Goal: Transaction & Acquisition: Subscribe to service/newsletter

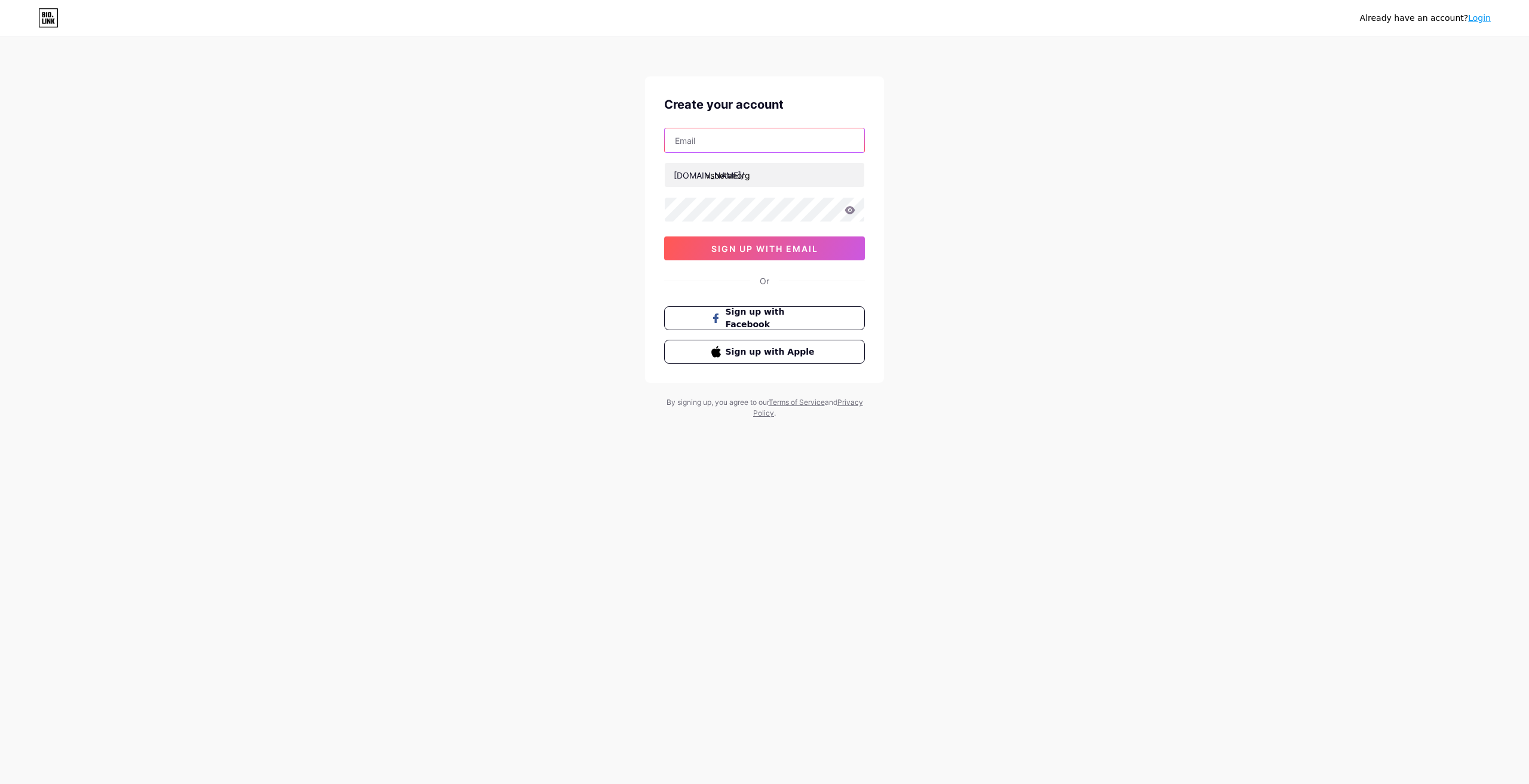
click at [750, 138] on input "text" at bounding box center [765, 140] width 200 height 24
drag, startPoint x: 526, startPoint y: 204, endPoint x: 661, endPoint y: 218, distance: 135.7
click at [532, 206] on div "Already have an account? Login Create your account [DOMAIN_NAME]/ vsbetaeorg 0c…" at bounding box center [764, 228] width 1529 height 457
click at [739, 139] on input "text" at bounding box center [765, 140] width 200 height 24
type input "[EMAIL_ADDRESS][DOMAIN_NAME]"
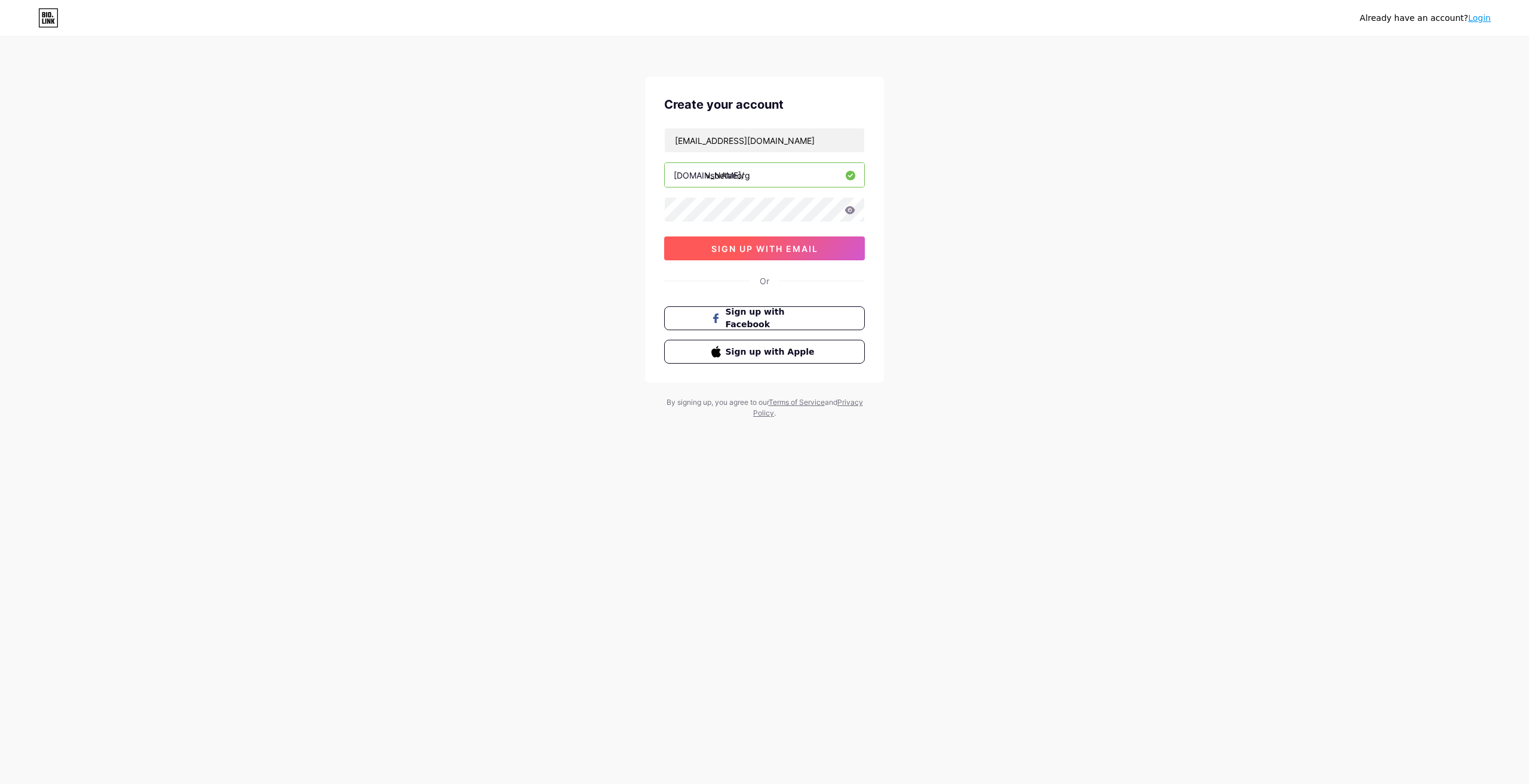
click at [745, 245] on span "sign up with email" at bounding box center [765, 248] width 107 height 10
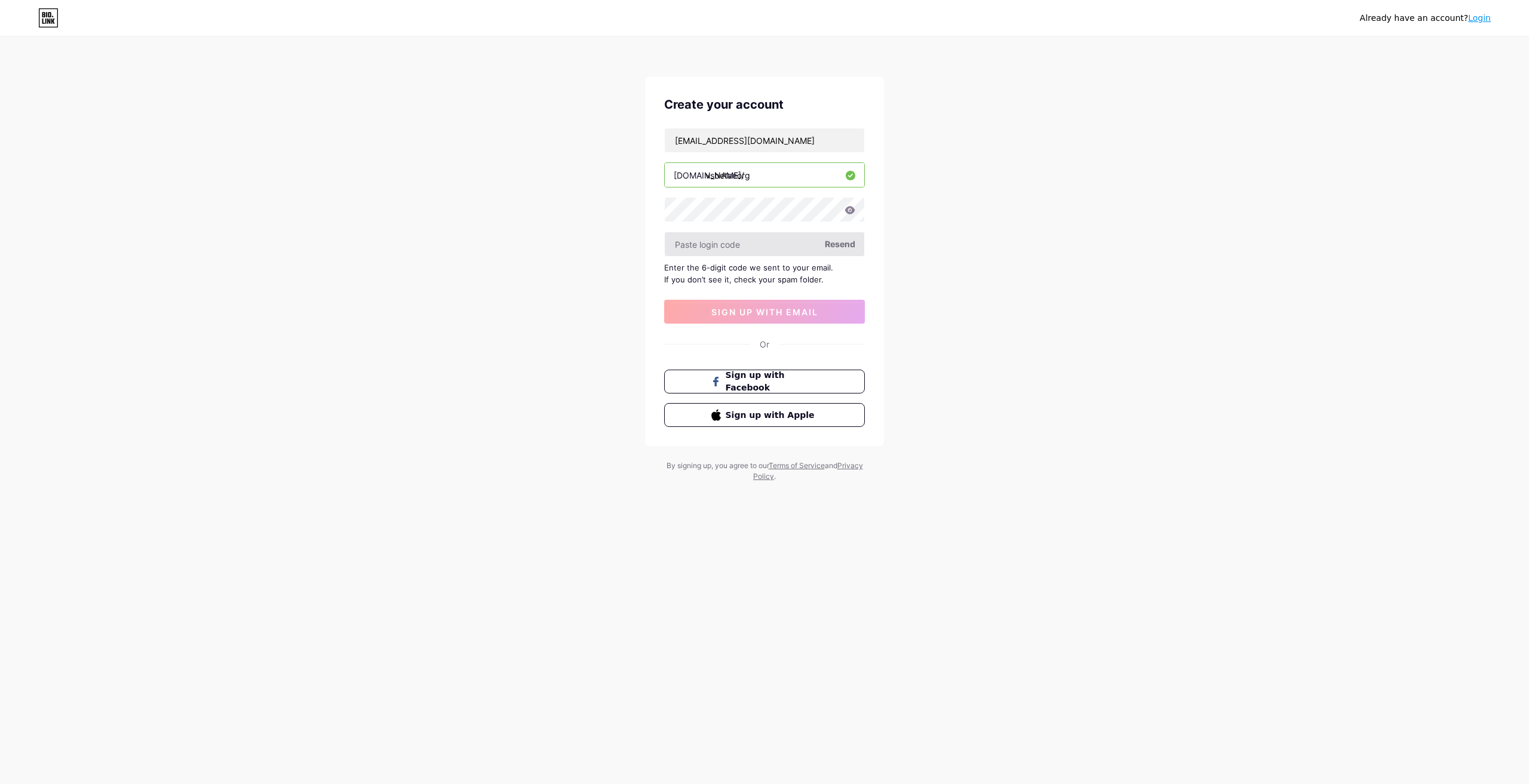
drag, startPoint x: 728, startPoint y: 248, endPoint x: 720, endPoint y: 249, distance: 8.1
click at [726, 248] on input "text" at bounding box center [765, 244] width 200 height 24
paste input "830515"
type input "830515"
click at [764, 317] on span "sign up with email" at bounding box center [765, 311] width 107 height 10
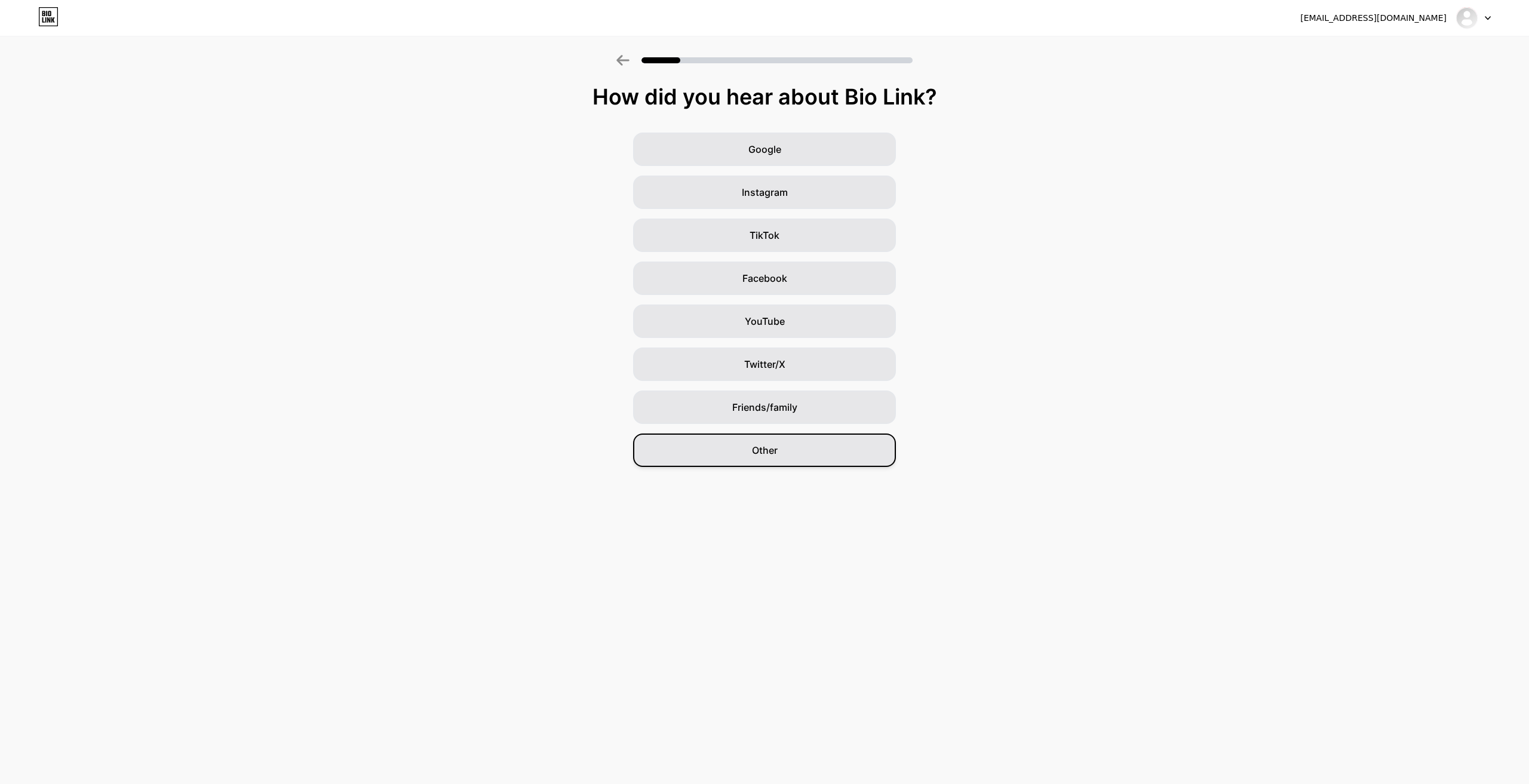
click at [765, 460] on div "Other" at bounding box center [764, 450] width 263 height 33
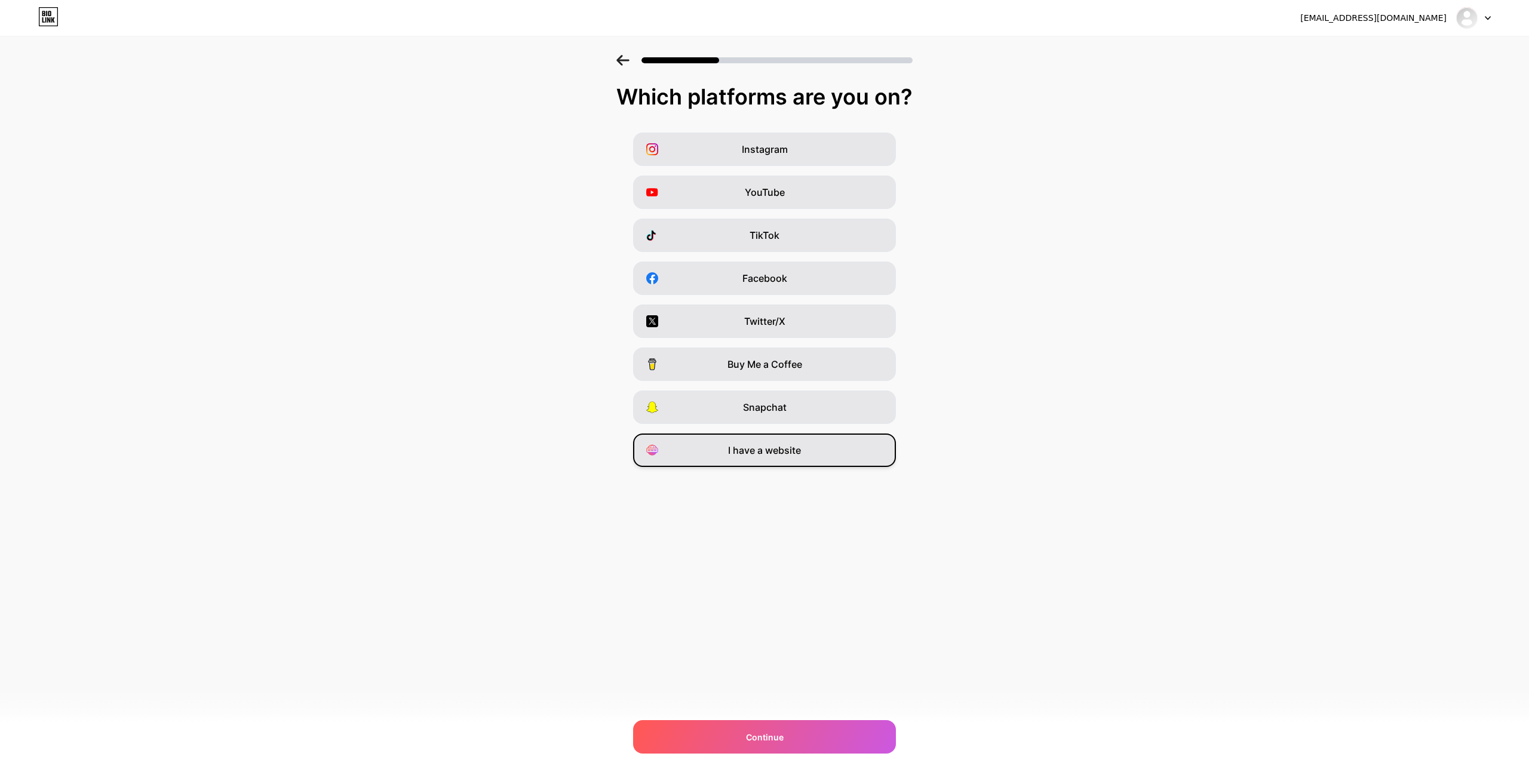
click at [778, 454] on span "I have a website" at bounding box center [764, 451] width 73 height 15
click at [779, 737] on span "Continue" at bounding box center [765, 737] width 38 height 13
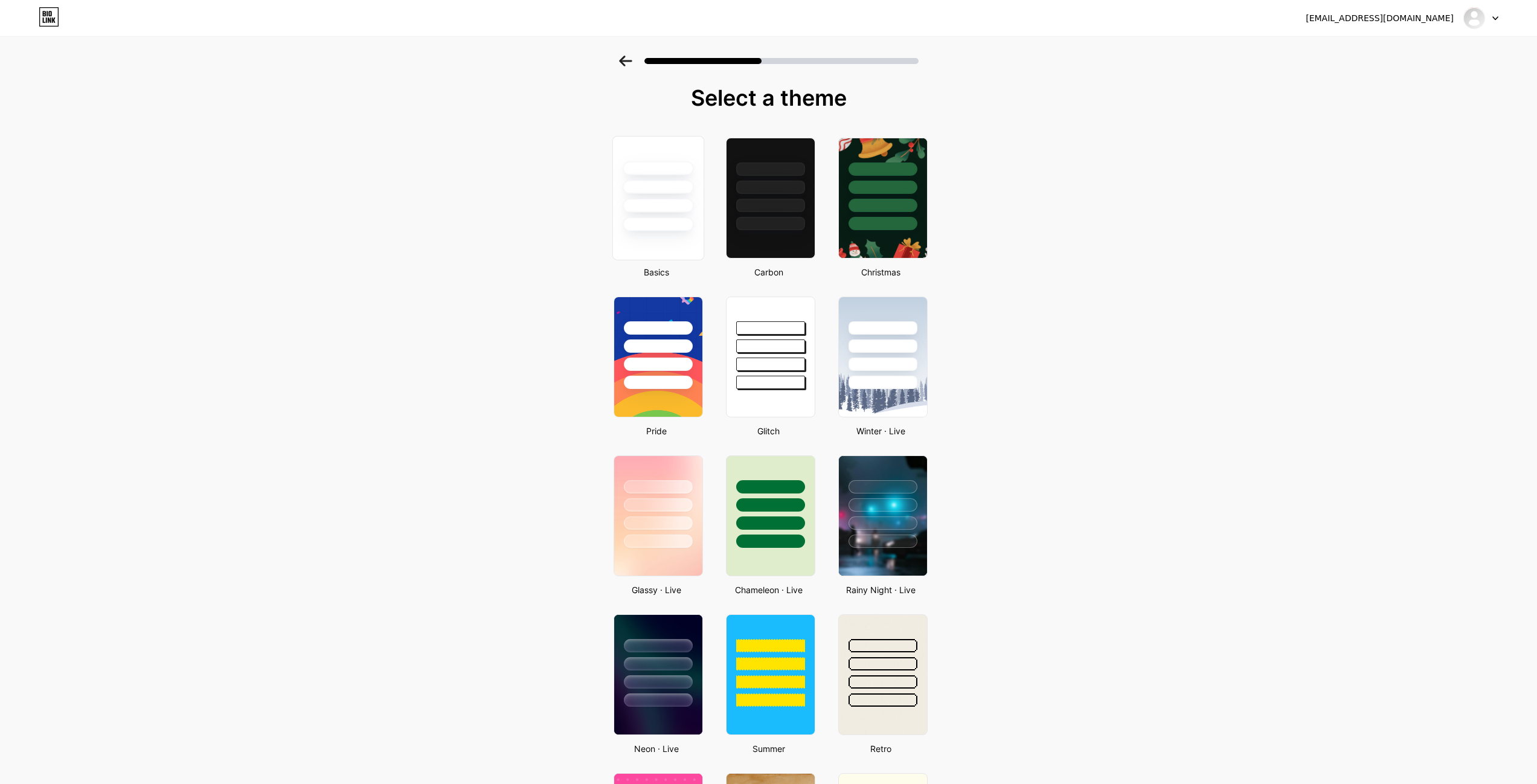
click at [667, 203] on div at bounding box center [658, 205] width 71 height 14
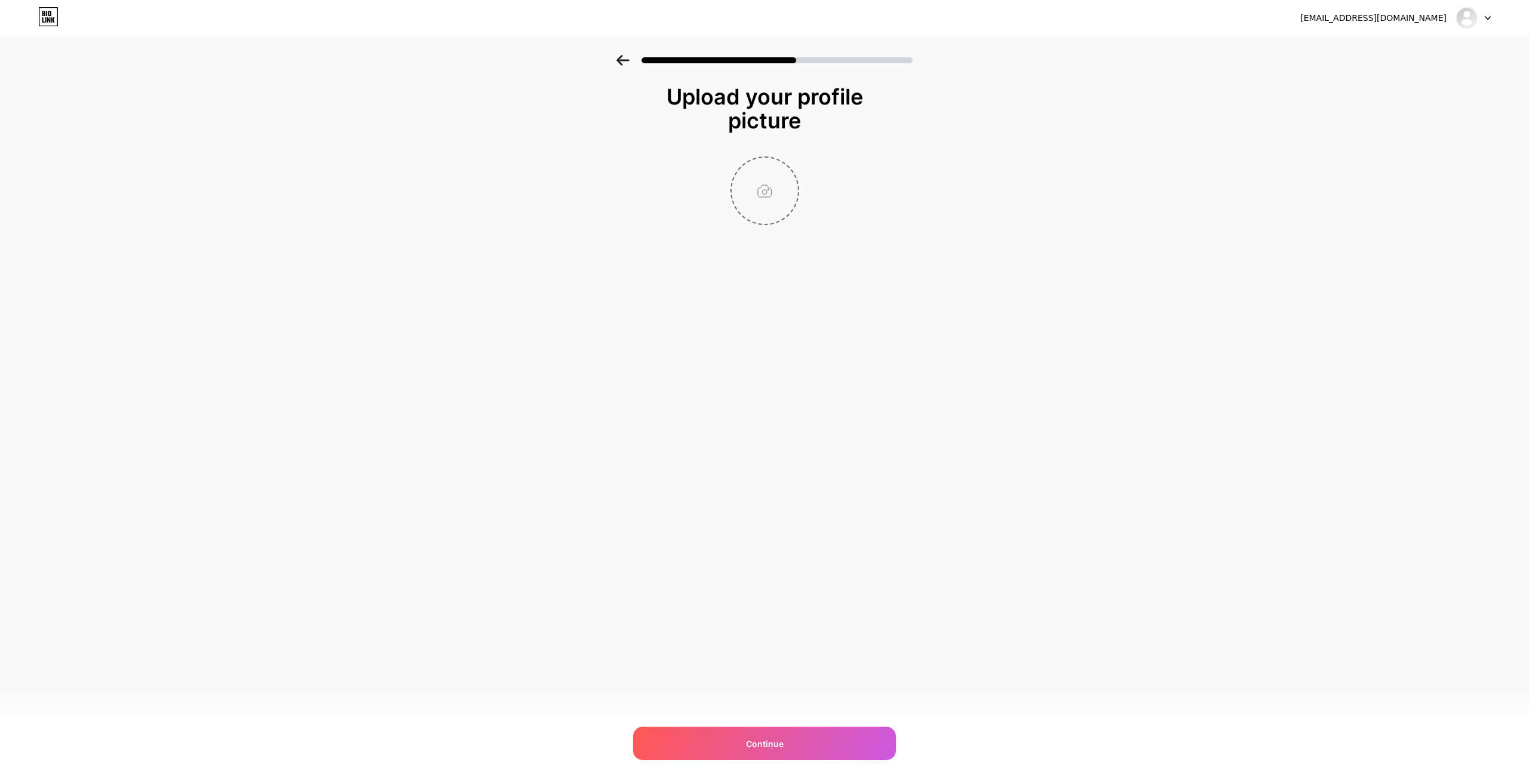
click at [765, 175] on input "file" at bounding box center [765, 191] width 67 height 67
type input "C:\fakepath\500.jpg"
click at [768, 747] on span "Continue" at bounding box center [765, 743] width 38 height 13
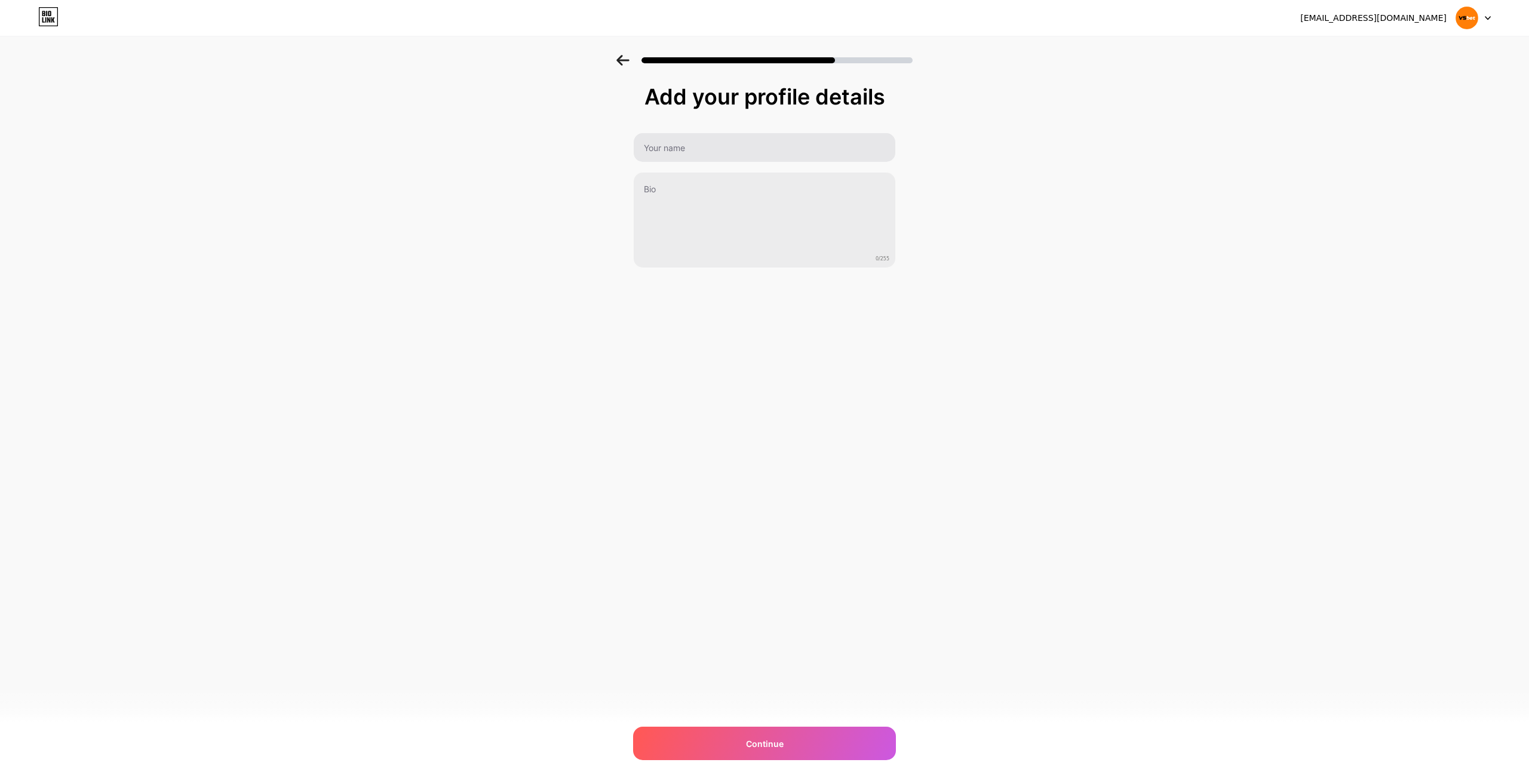
drag, startPoint x: 669, startPoint y: 130, endPoint x: 676, endPoint y: 156, distance: 26.9
click at [670, 135] on div "Add your profile details 0/255 Continue Error" at bounding box center [764, 176] width 263 height 183
click at [676, 156] on input "text" at bounding box center [764, 147] width 264 height 29
type input "Vsbet"
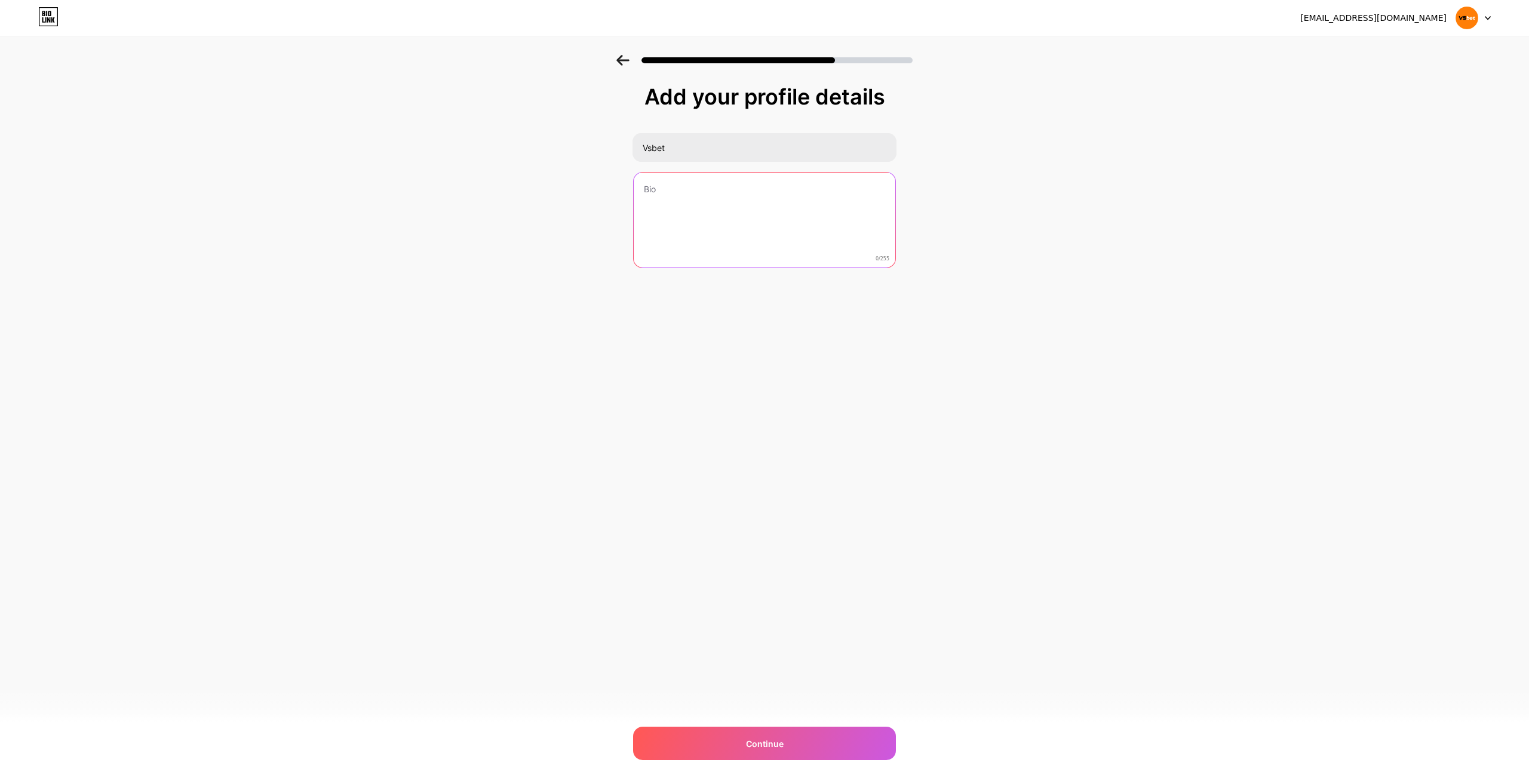
click at [677, 207] on textarea at bounding box center [764, 220] width 262 height 96
paste textarea "Vsbet là thương hiệu cá cược trực tuyến nổi bật, mang đến cho người chơi trải n…"
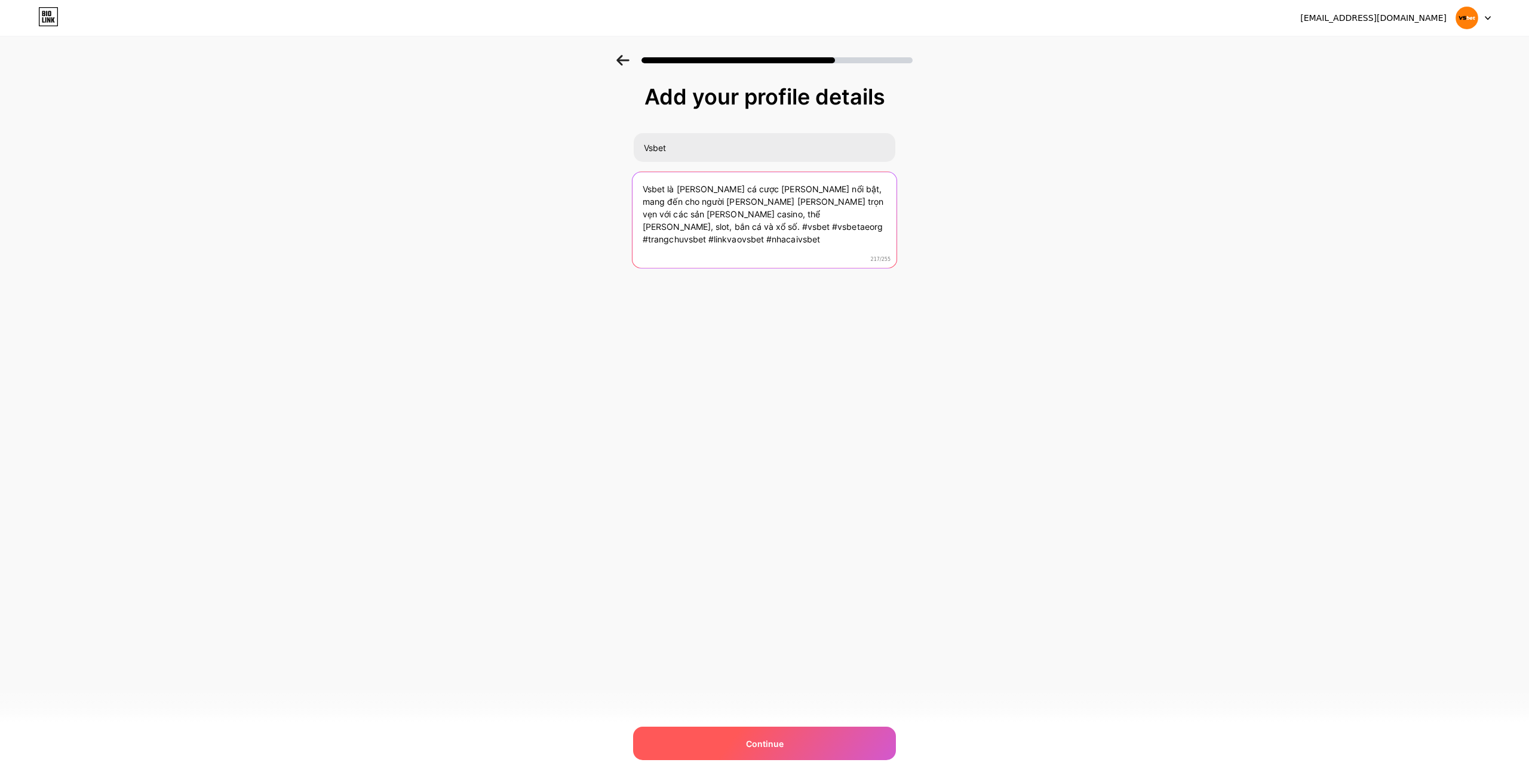
type textarea "Vsbet là thương hiệu cá cược trực tuyến nổi bật, mang đến cho người chơi trải n…"
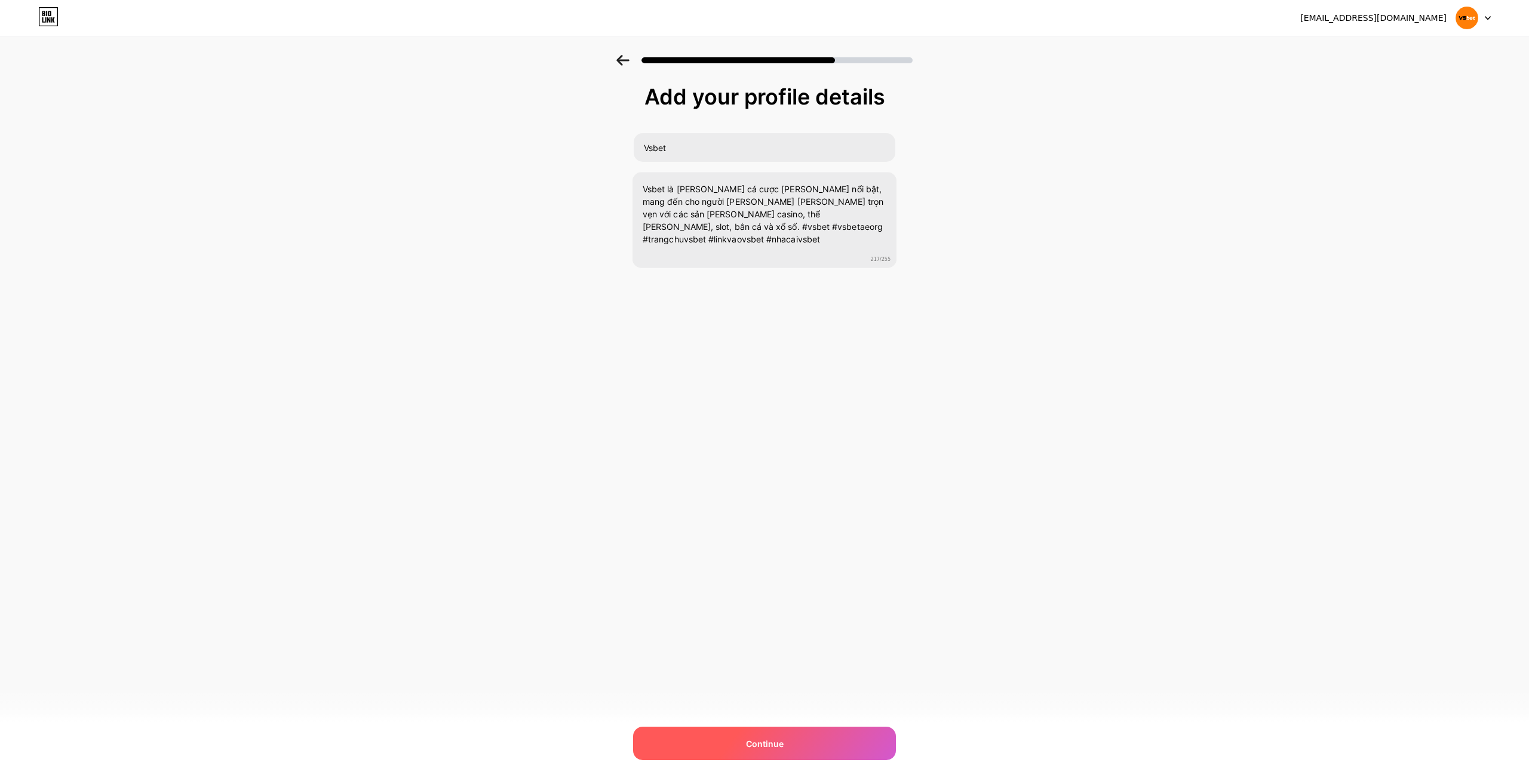
click at [754, 729] on div "Continue" at bounding box center [764, 743] width 263 height 33
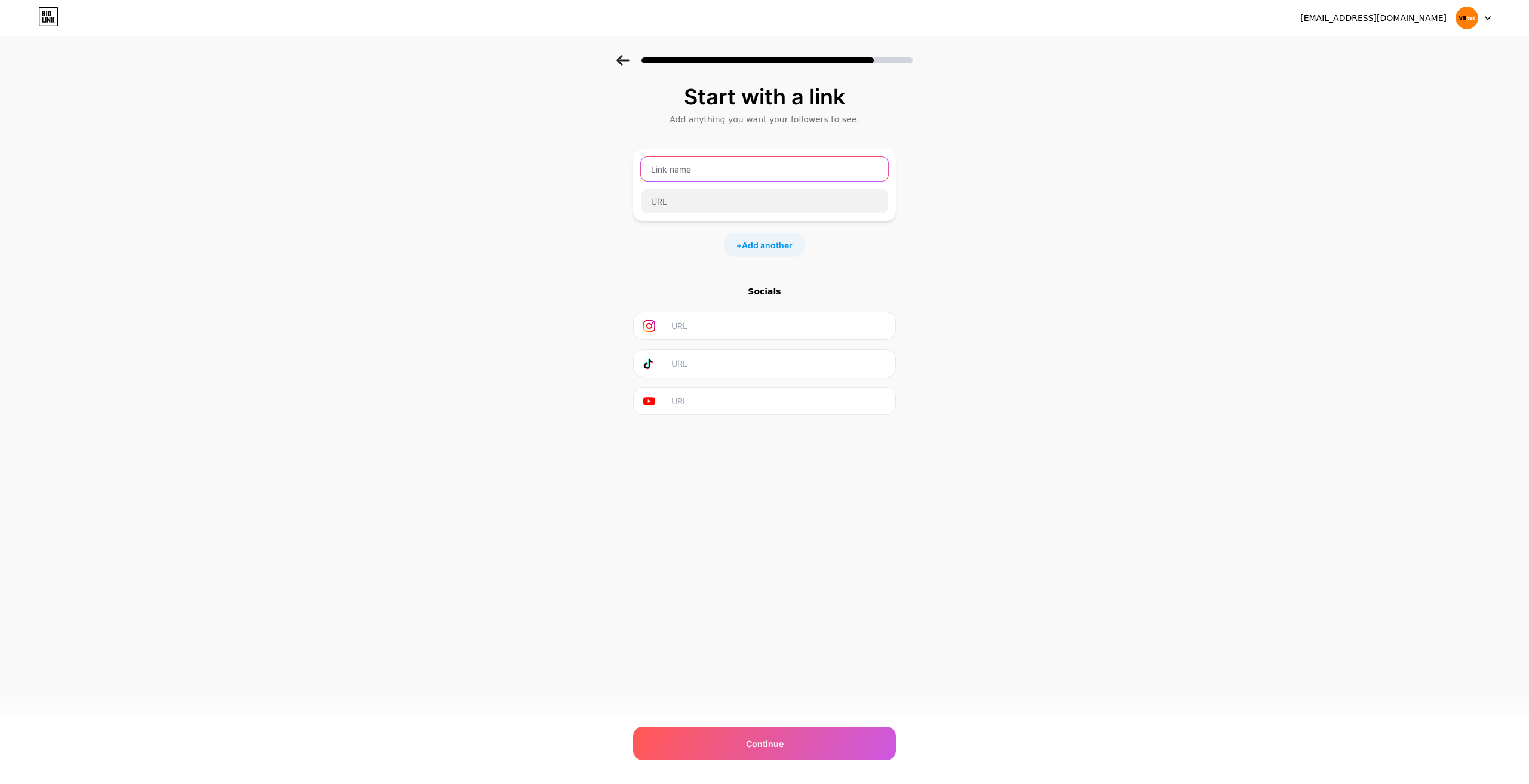
click at [706, 169] on input "text" at bounding box center [764, 169] width 247 height 24
paste input "https://vsbet.ae.org/"
type input "https://vsbet.ae.org/"
click at [702, 196] on input "text" at bounding box center [764, 201] width 247 height 24
paste input "https://vsbet.ae.org/"
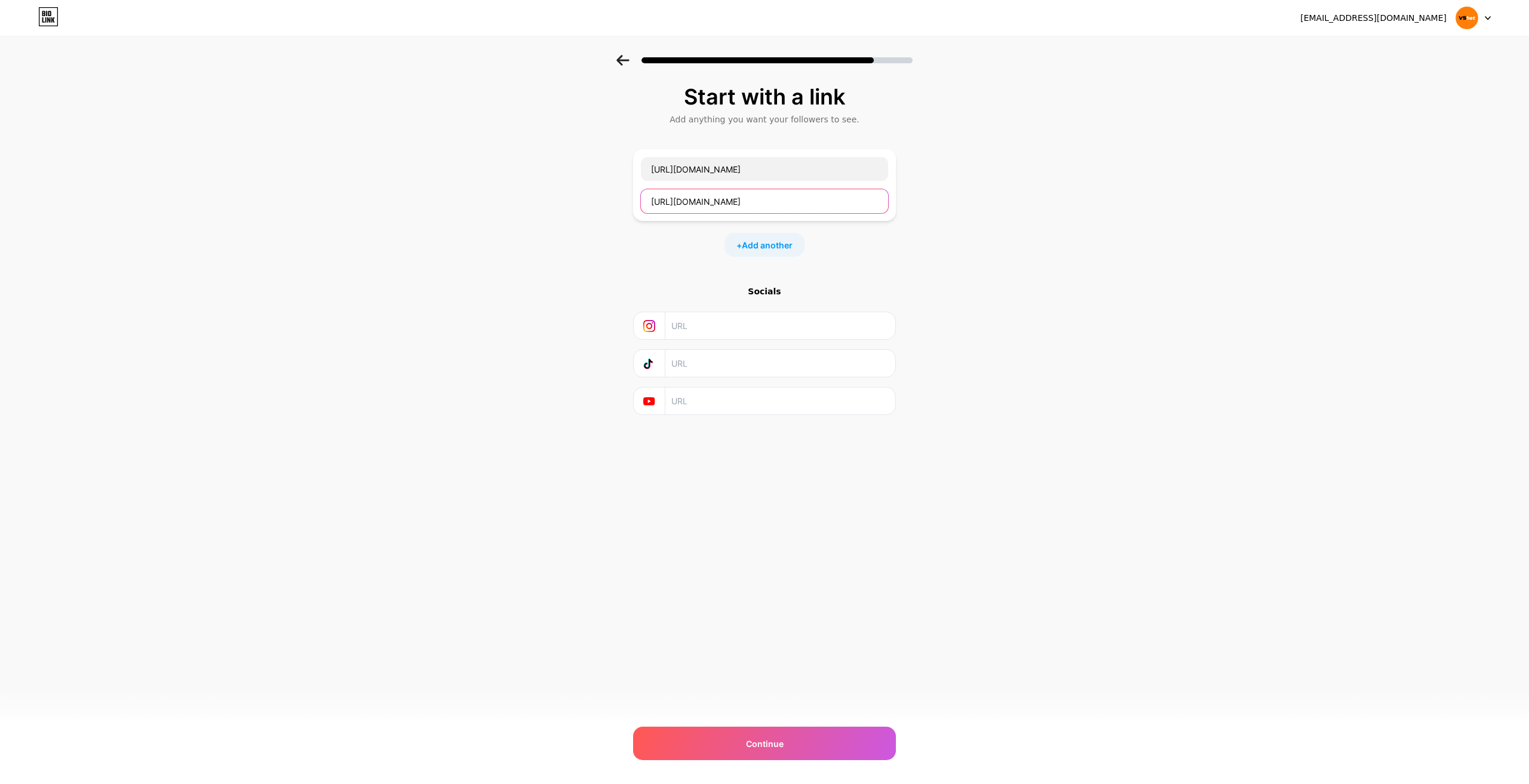
type input "https://vsbet.ae.org/"
click at [756, 726] on div "iranilsonramos839@gmail.com Logout Link Copied Start with a link Add anything y…" at bounding box center [764, 392] width 1529 height 784
click at [765, 747] on span "Continue" at bounding box center [765, 743] width 38 height 13
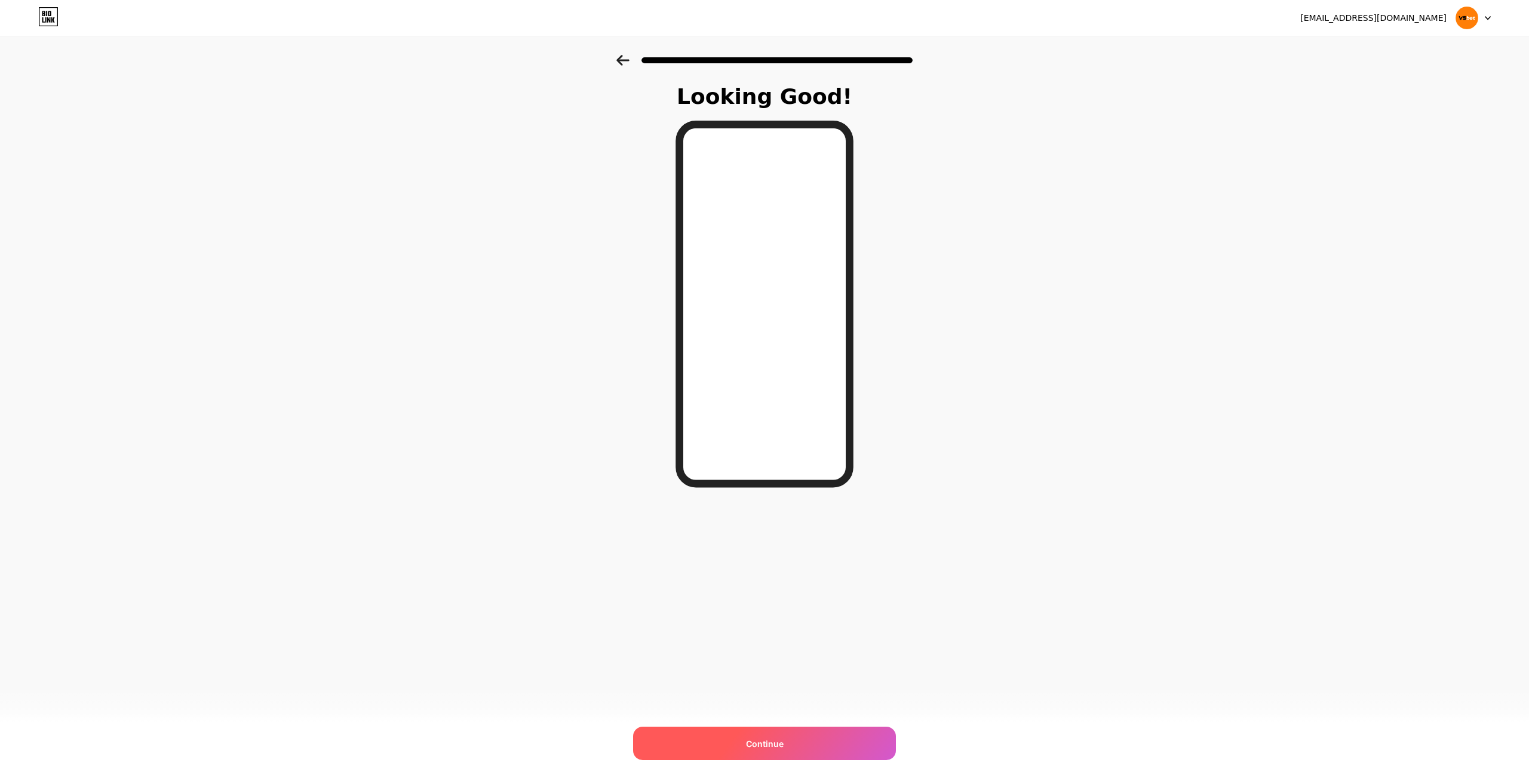
click at [753, 732] on div "Continue" at bounding box center [764, 743] width 263 height 33
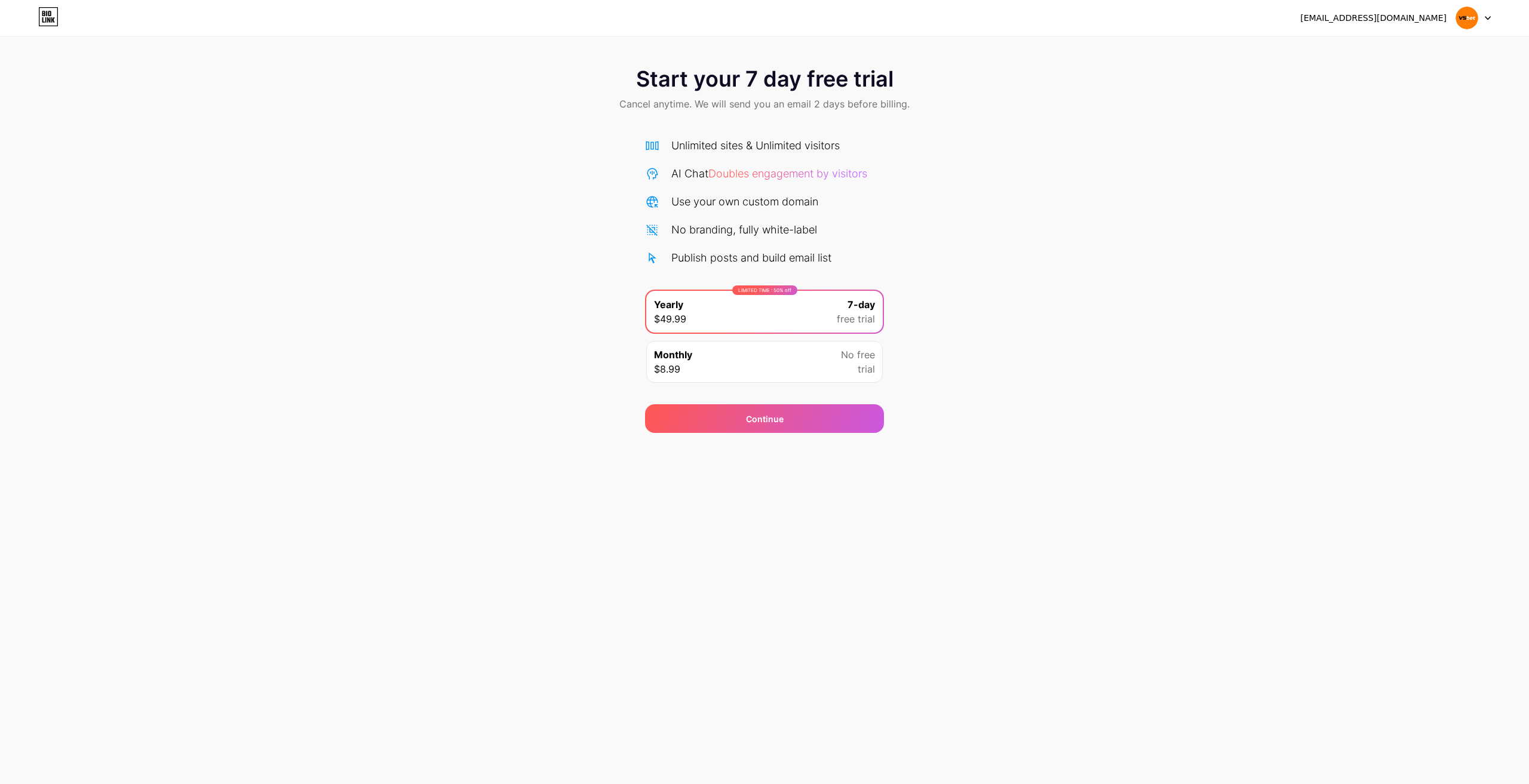
click at [814, 369] on div "Monthly $8.99 No free trial" at bounding box center [764, 361] width 236 height 42
click at [998, 342] on div "Start your 7 day free trial Cancel anytime. We will send you an email 2 days be…" at bounding box center [764, 244] width 1529 height 378
click at [830, 315] on div "LIMITED TIME : 50% off Yearly $49.99 7-day free trial" at bounding box center [764, 311] width 236 height 42
click at [1038, 271] on div "Start your 7 day free trial Cancel anytime. We will send you an email 2 days be…" at bounding box center [764, 244] width 1529 height 378
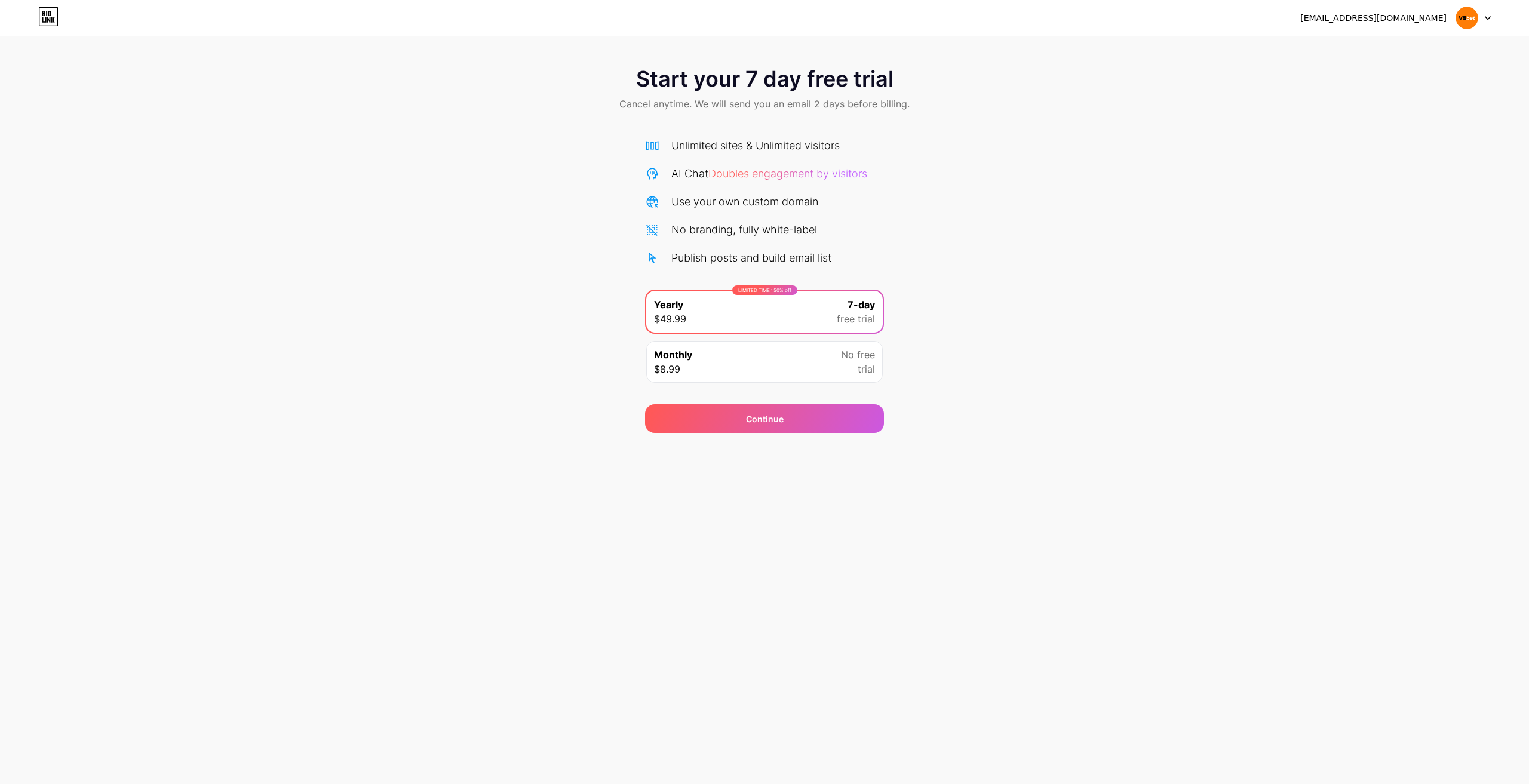
click at [810, 95] on div "Start your 7 day free trial Cancel anytime. We will send you an email 2 days be…" at bounding box center [764, 91] width 1529 height 71
click at [767, 368] on div "Monthly $8.99 No free trial" at bounding box center [764, 361] width 236 height 42
drag, startPoint x: 1046, startPoint y: 313, endPoint x: 1016, endPoint y: 303, distance: 31.6
click at [1046, 313] on div "Start your 7 day free trial Cancel anytime. We will send you an email 2 days be…" at bounding box center [764, 244] width 1529 height 378
click at [708, 255] on div "Publish posts and build email list" at bounding box center [751, 258] width 160 height 16
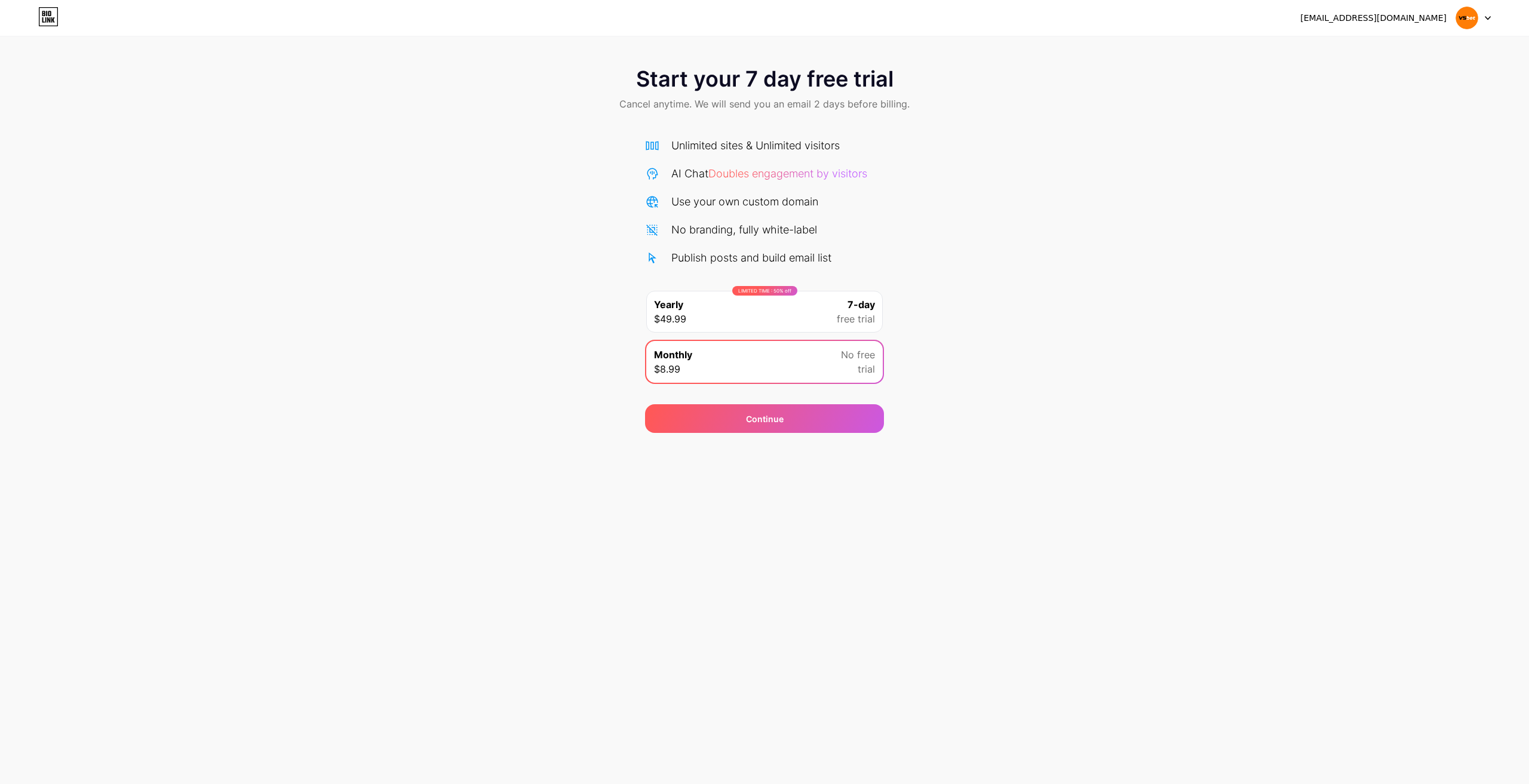
click at [702, 136] on div "Unlimited sites & Unlimited visitors AI Chat Doubles engagement by visitors Use…" at bounding box center [764, 257] width 239 height 264
click at [771, 91] on span "Start your 7 day free trial" at bounding box center [765, 79] width 258 height 24
click at [772, 91] on span "Start your 7 day free trial" at bounding box center [765, 79] width 258 height 24
click at [1467, 21] on img at bounding box center [1467, 18] width 23 height 23
click at [732, 106] on span "Cancel anytime. We will send you an email 2 days before billing." at bounding box center [764, 104] width 290 height 15
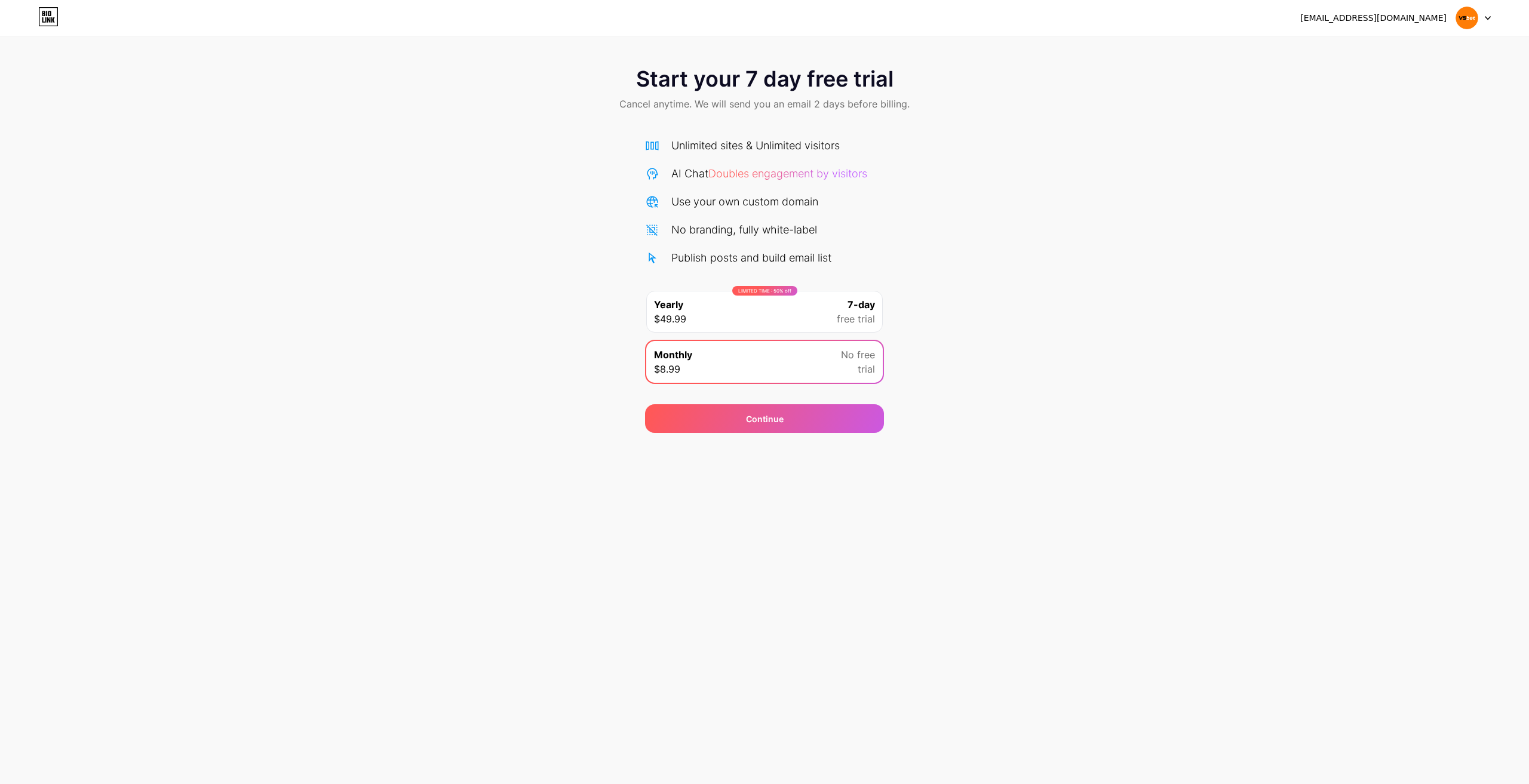
click at [45, 17] on icon at bounding box center [48, 17] width 21 height 19
click at [795, 177] on span "Doubles engagement by visitors" at bounding box center [787, 173] width 159 height 13
click at [725, 428] on div "Continue" at bounding box center [764, 418] width 239 height 29
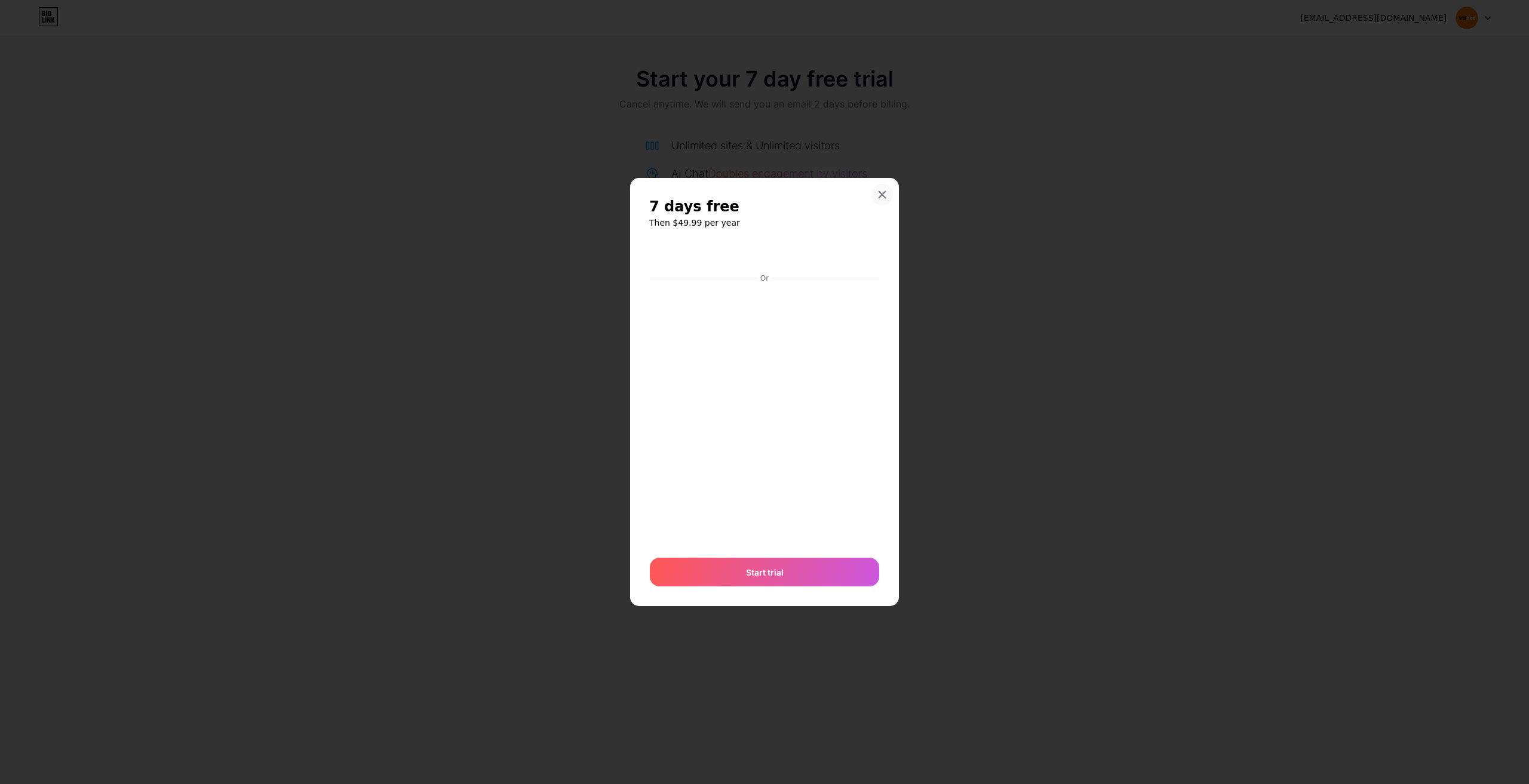
click at [872, 190] on div at bounding box center [882, 194] width 21 height 21
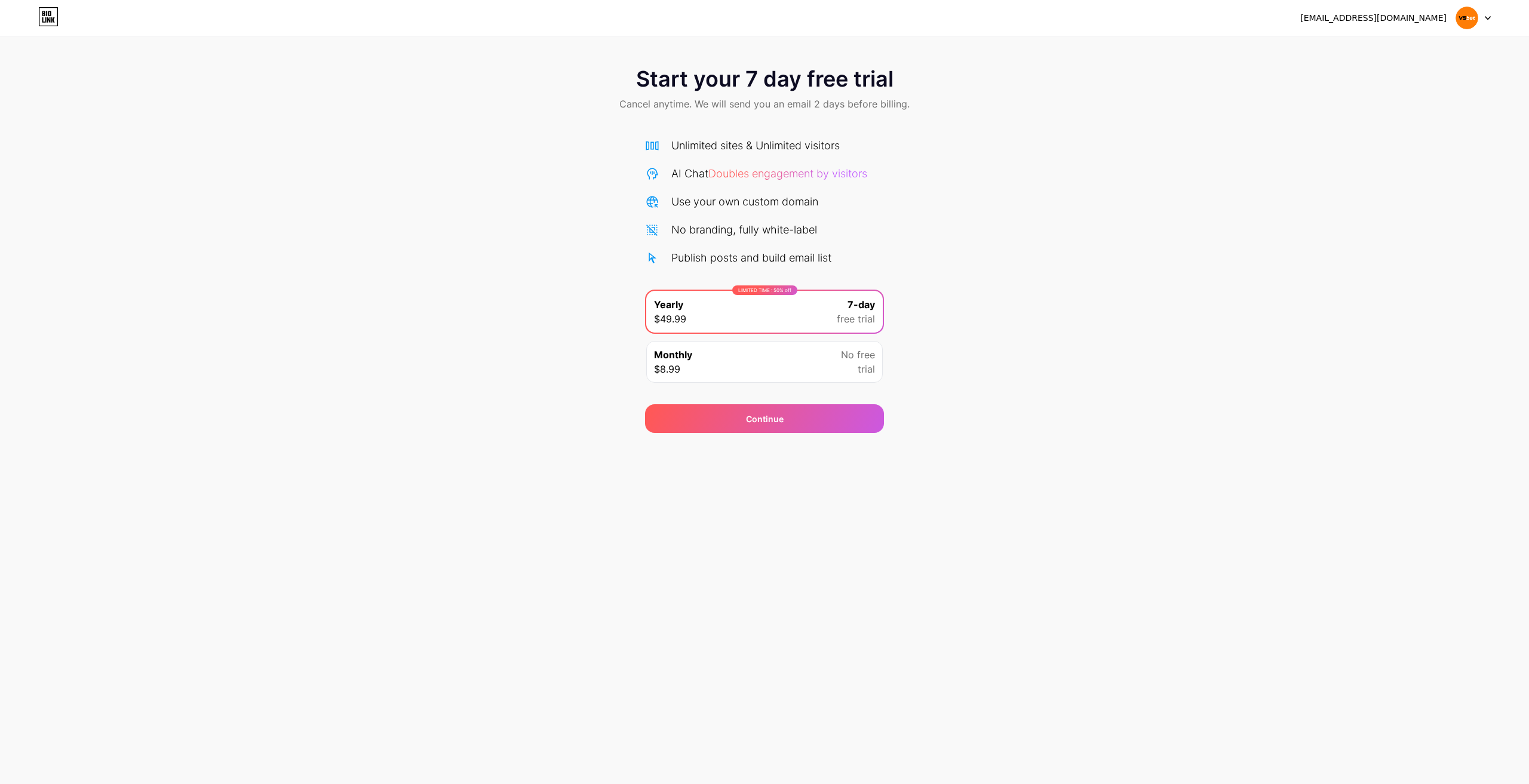
click at [874, 190] on div "Unlimited sites & Unlimited visitors AI Chat Doubles engagement by visitors Use…" at bounding box center [764, 201] width 239 height 128
click at [1470, 13] on img at bounding box center [1467, 18] width 23 height 23
click at [1357, 46] on li "Logout" at bounding box center [1416, 49] width 148 height 32
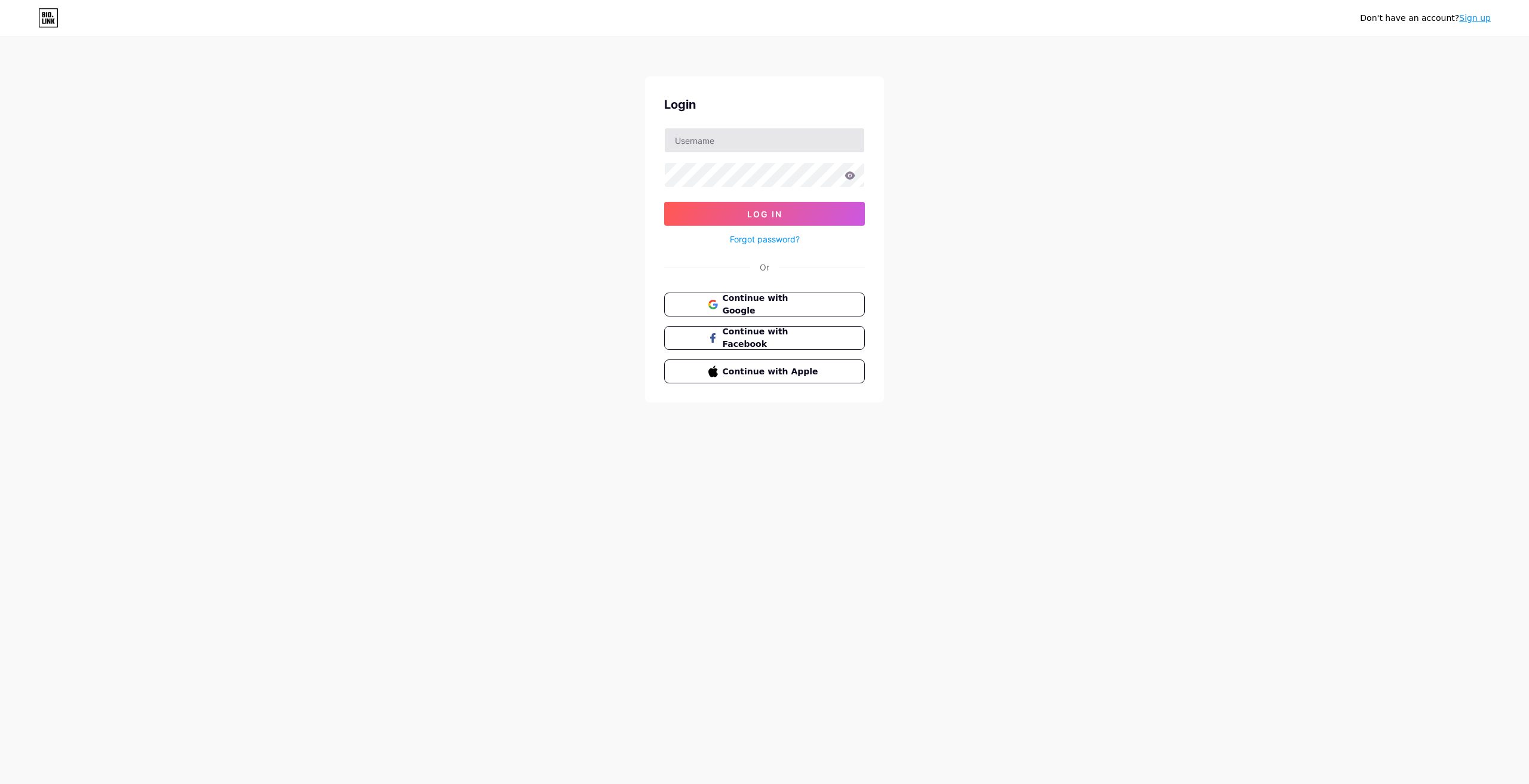
type input "[EMAIL_ADDRESS][DOMAIN_NAME]"
click at [734, 143] on input "[EMAIL_ADDRESS][DOMAIN_NAME]" at bounding box center [765, 140] width 200 height 24
click at [706, 205] on button "Log In" at bounding box center [764, 214] width 200 height 24
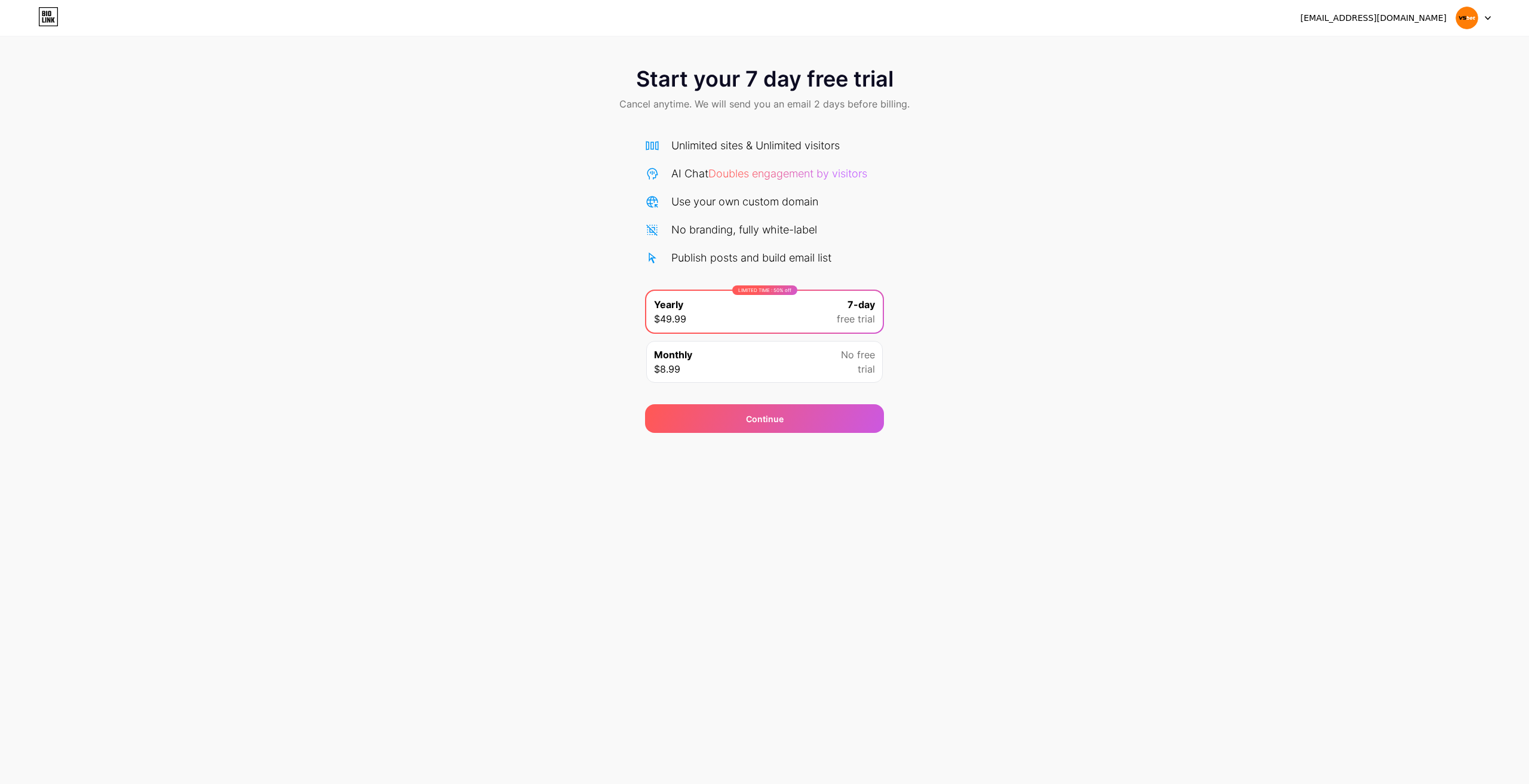
click at [781, 363] on div "Monthly $8.99 No free trial" at bounding box center [764, 361] width 236 height 42
click at [760, 427] on div "Continue" at bounding box center [764, 418] width 239 height 29
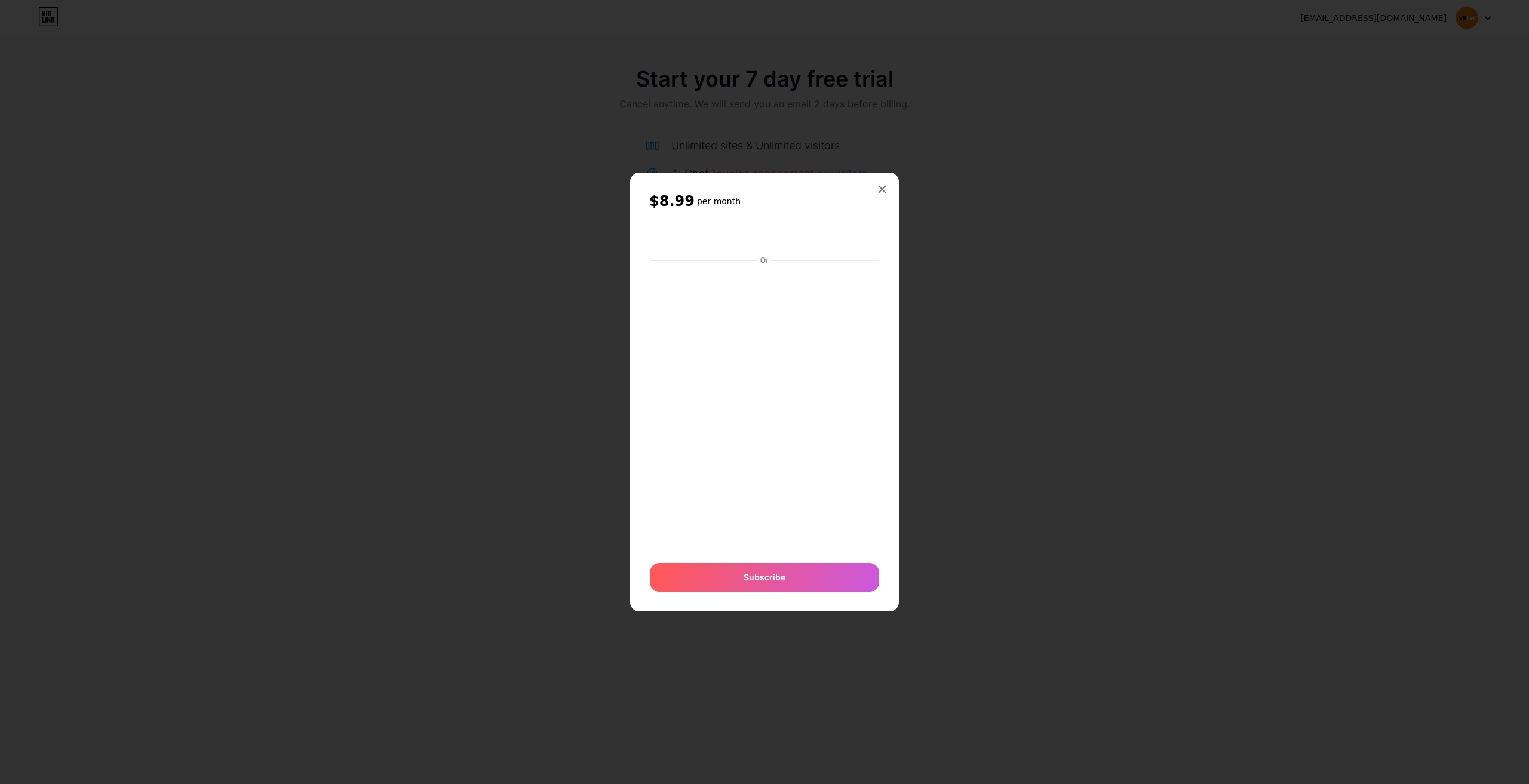
click at [899, 194] on div at bounding box center [764, 392] width 1529 height 784
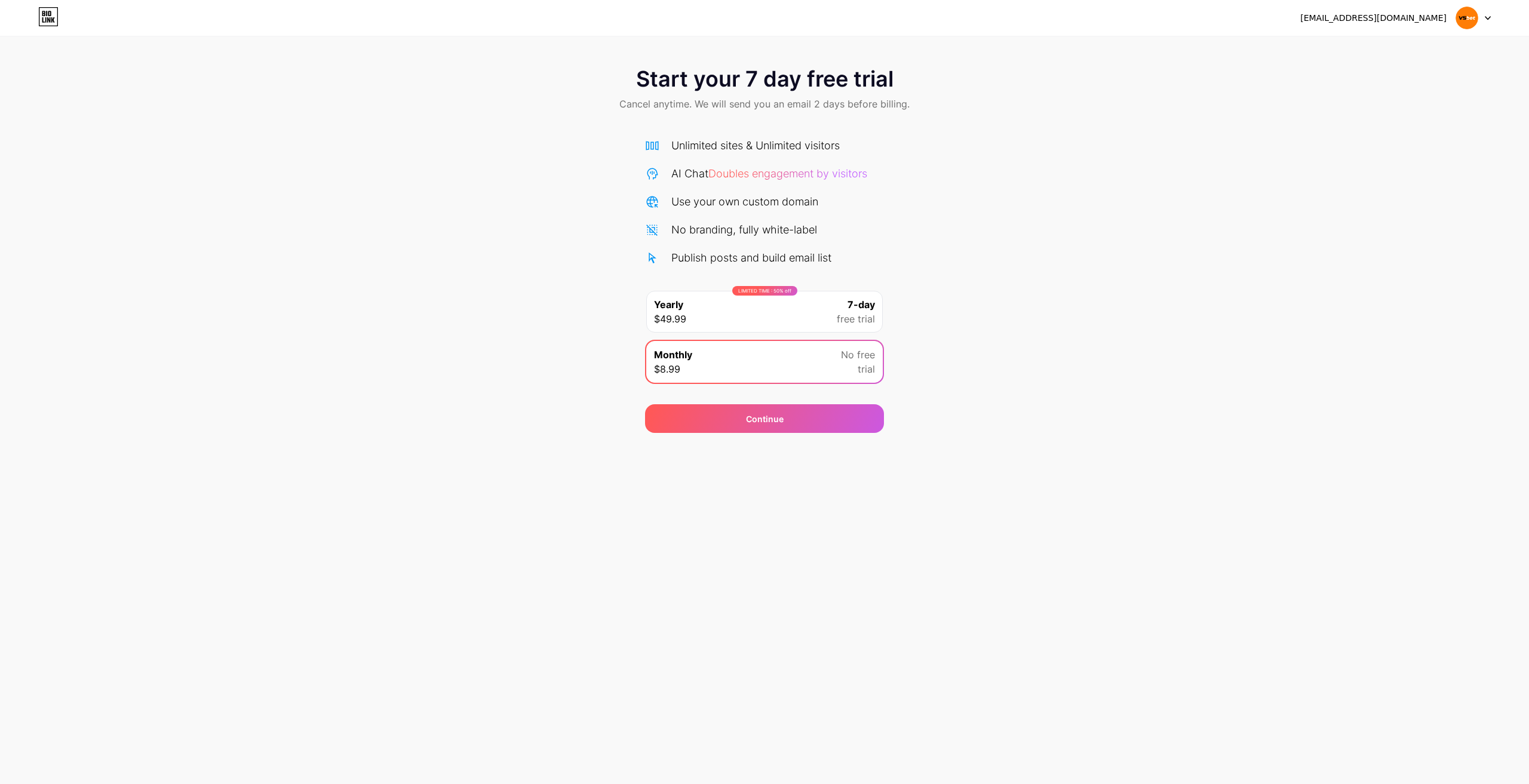
click at [758, 184] on div "Unlimited sites & Unlimited visitors AI Chat Doubles engagement by visitors Use…" at bounding box center [764, 201] width 239 height 128
click at [768, 170] on span "Doubles engagement by visitors" at bounding box center [787, 173] width 159 height 13
click at [668, 150] on div "Unlimited sites & Unlimited visitors" at bounding box center [764, 145] width 239 height 16
drag, startPoint x: 225, startPoint y: 55, endPoint x: 170, endPoint y: 37, distance: 57.9
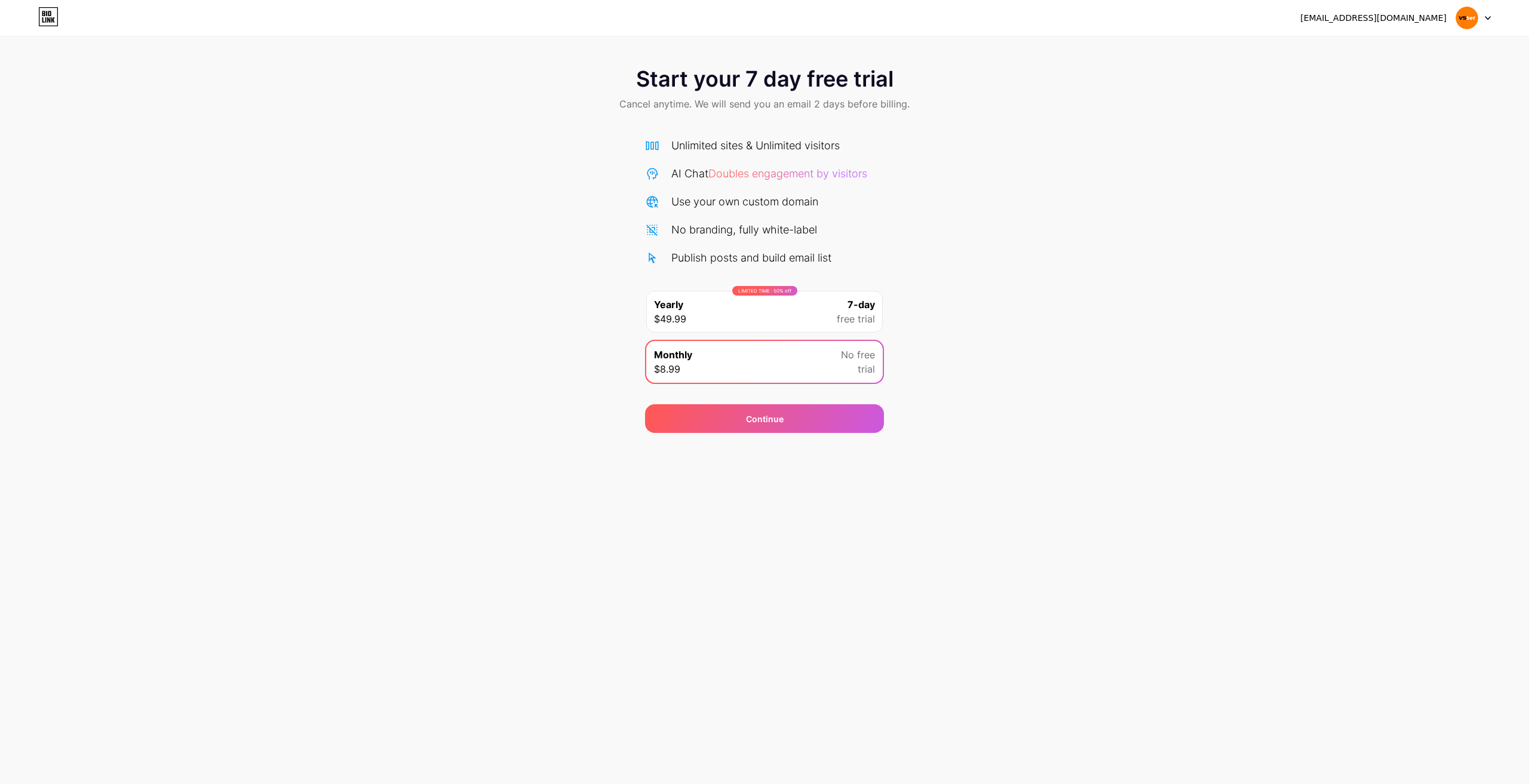
click at [205, 49] on div "Start your 7 day free trial Cancel anytime. We will send you an email 2 days be…" at bounding box center [764, 216] width 1529 height 433
click at [162, 29] on div "[EMAIL_ADDRESS][DOMAIN_NAME] Logout" at bounding box center [764, 18] width 1529 height 36
